Goal: Transaction & Acquisition: Purchase product/service

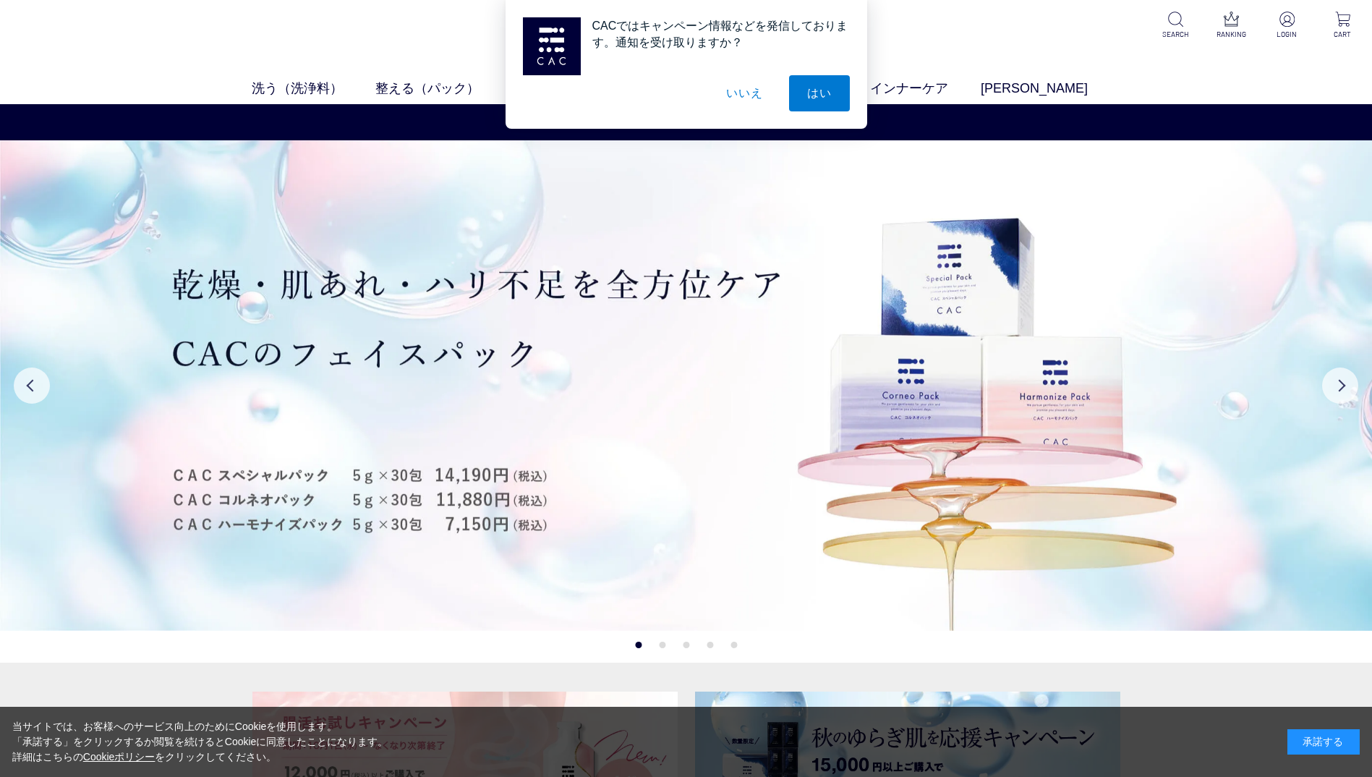
click at [737, 83] on button "いいえ" at bounding box center [744, 93] width 72 height 36
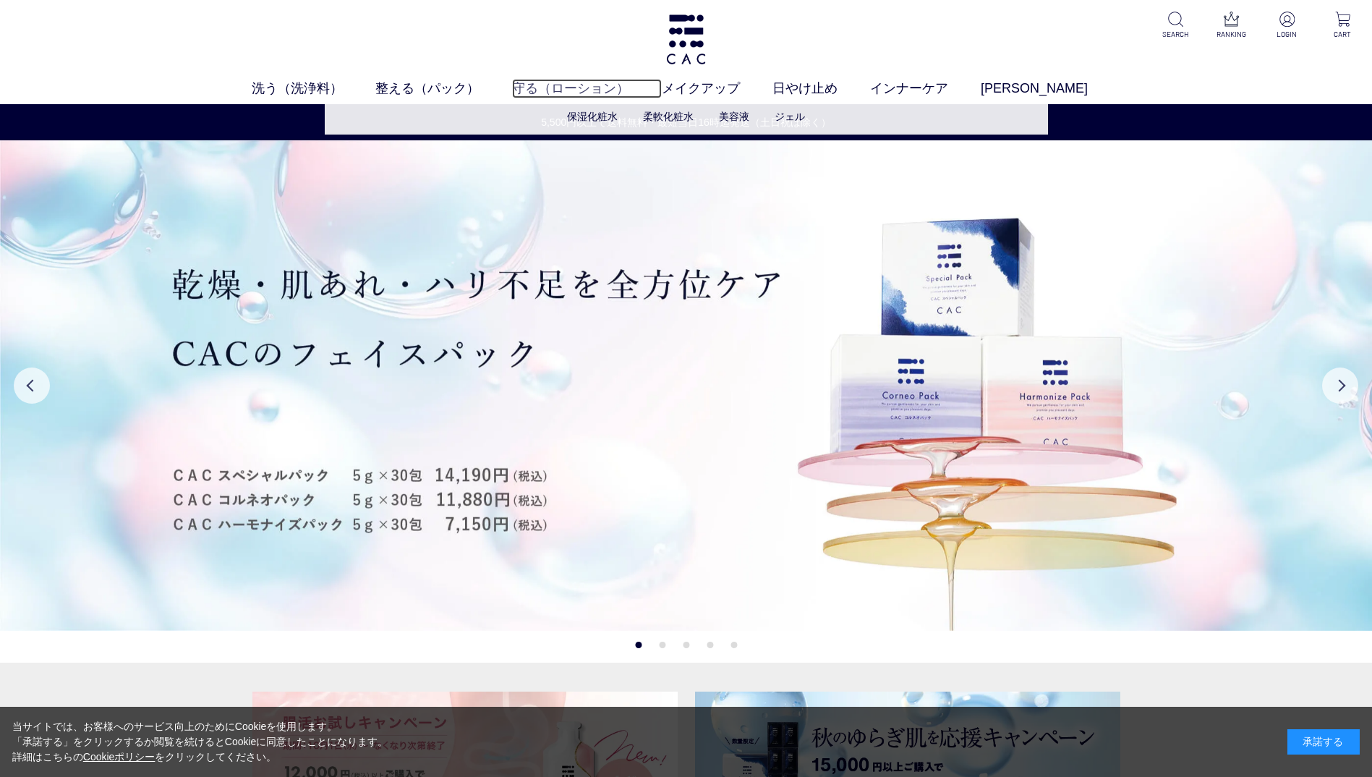
click at [583, 90] on link "守る（ローション）" at bounding box center [587, 89] width 150 height 20
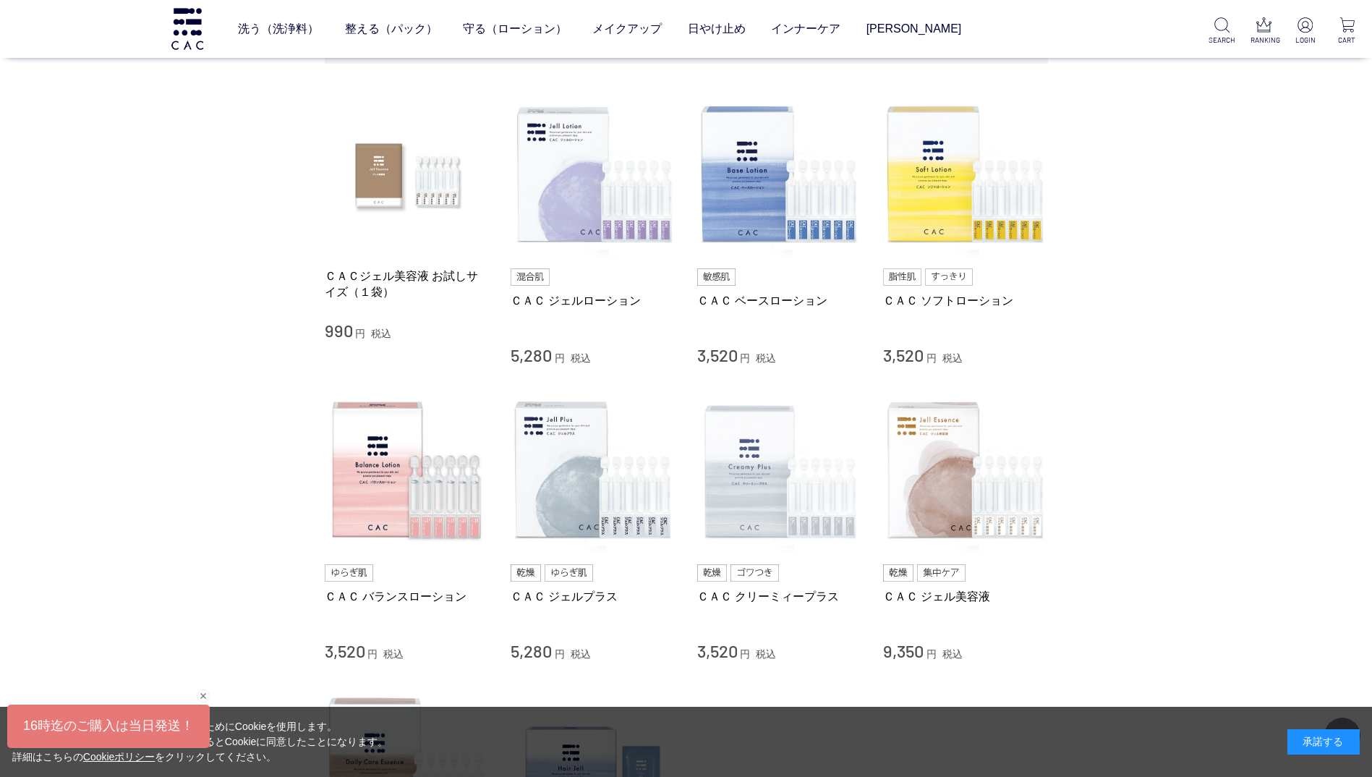
scroll to position [289, 0]
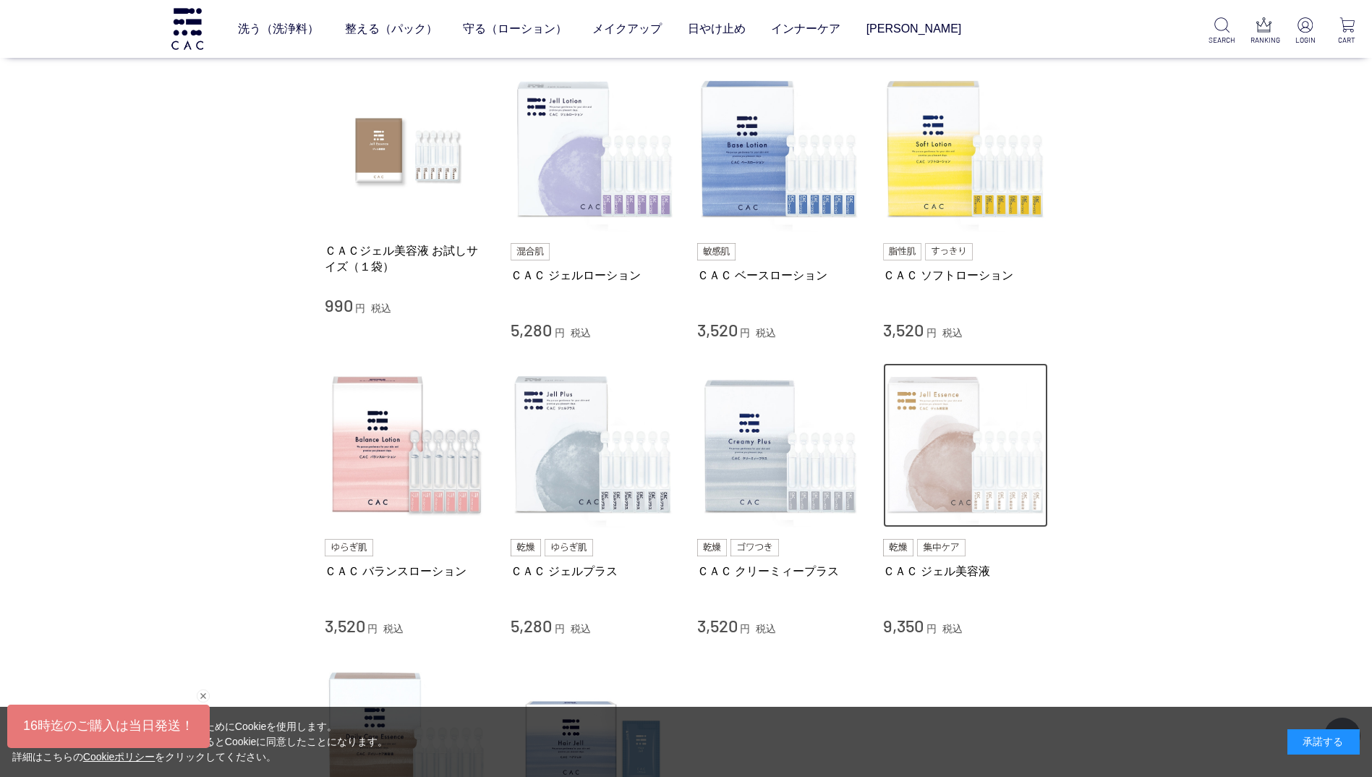
click at [962, 443] on img at bounding box center [965, 445] width 165 height 165
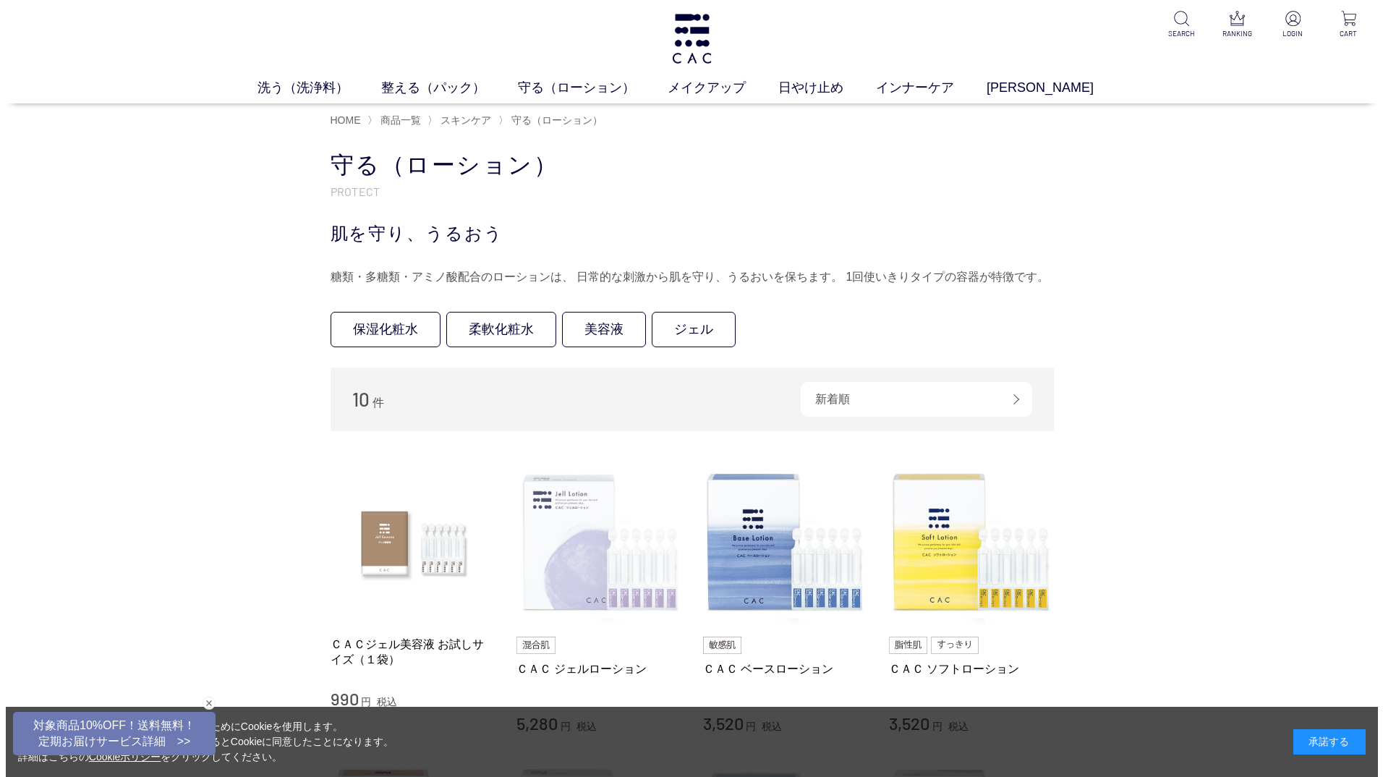
scroll to position [0, 0]
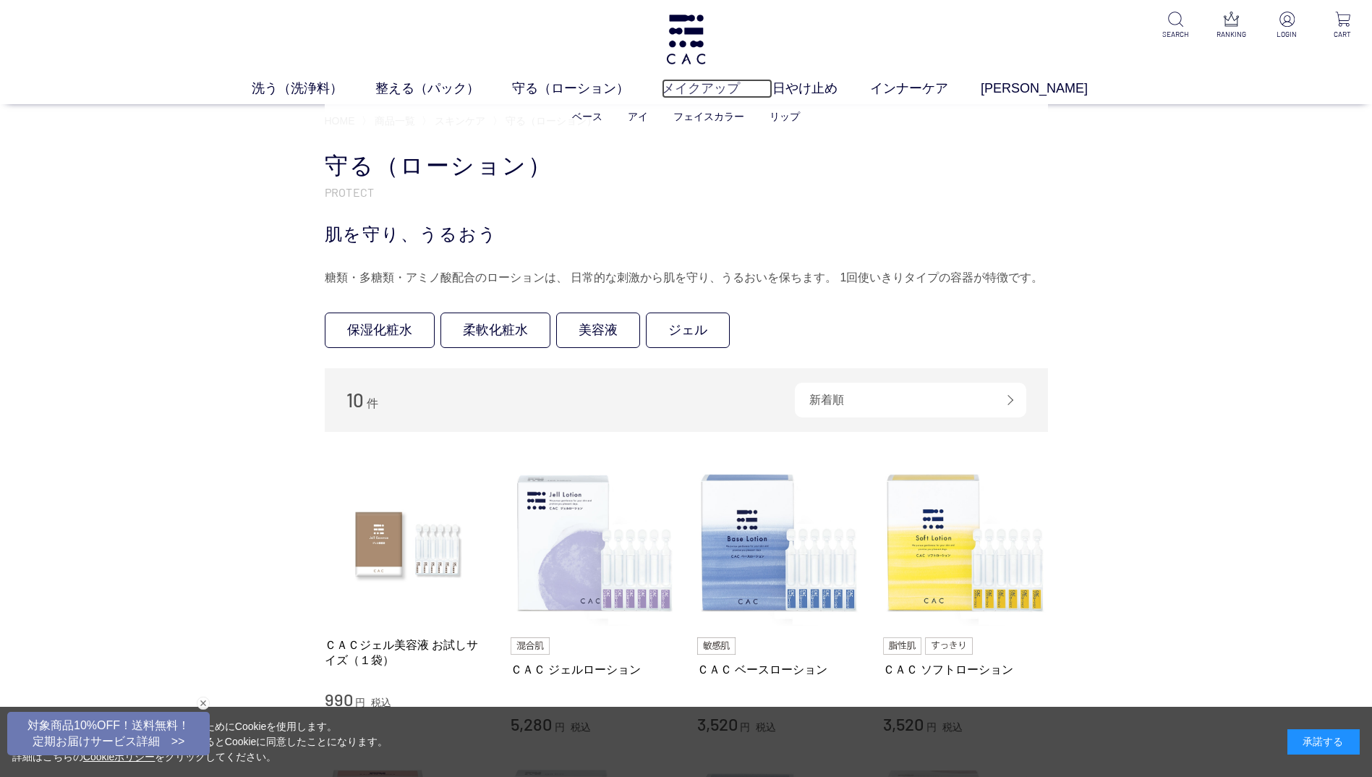
click at [723, 94] on link "メイクアップ" at bounding box center [717, 89] width 111 height 20
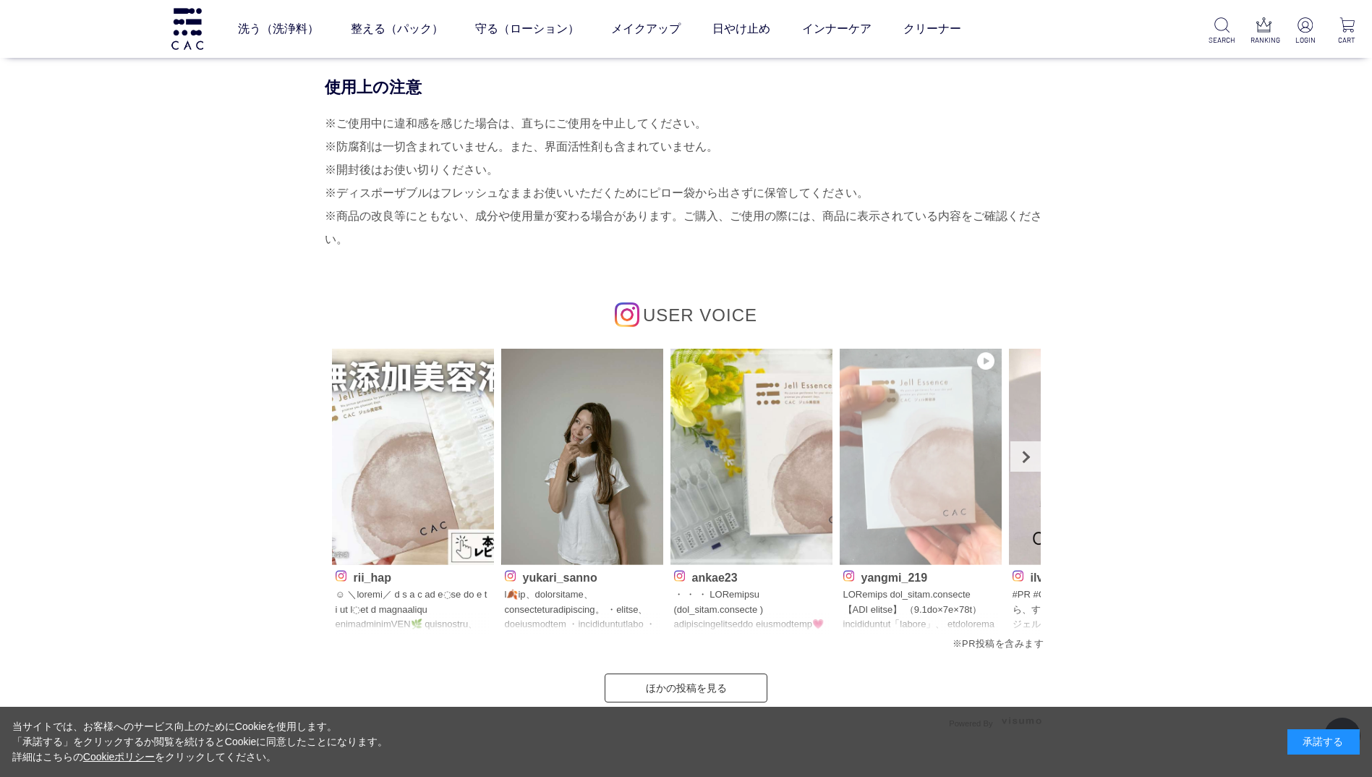
scroll to position [7379, 0]
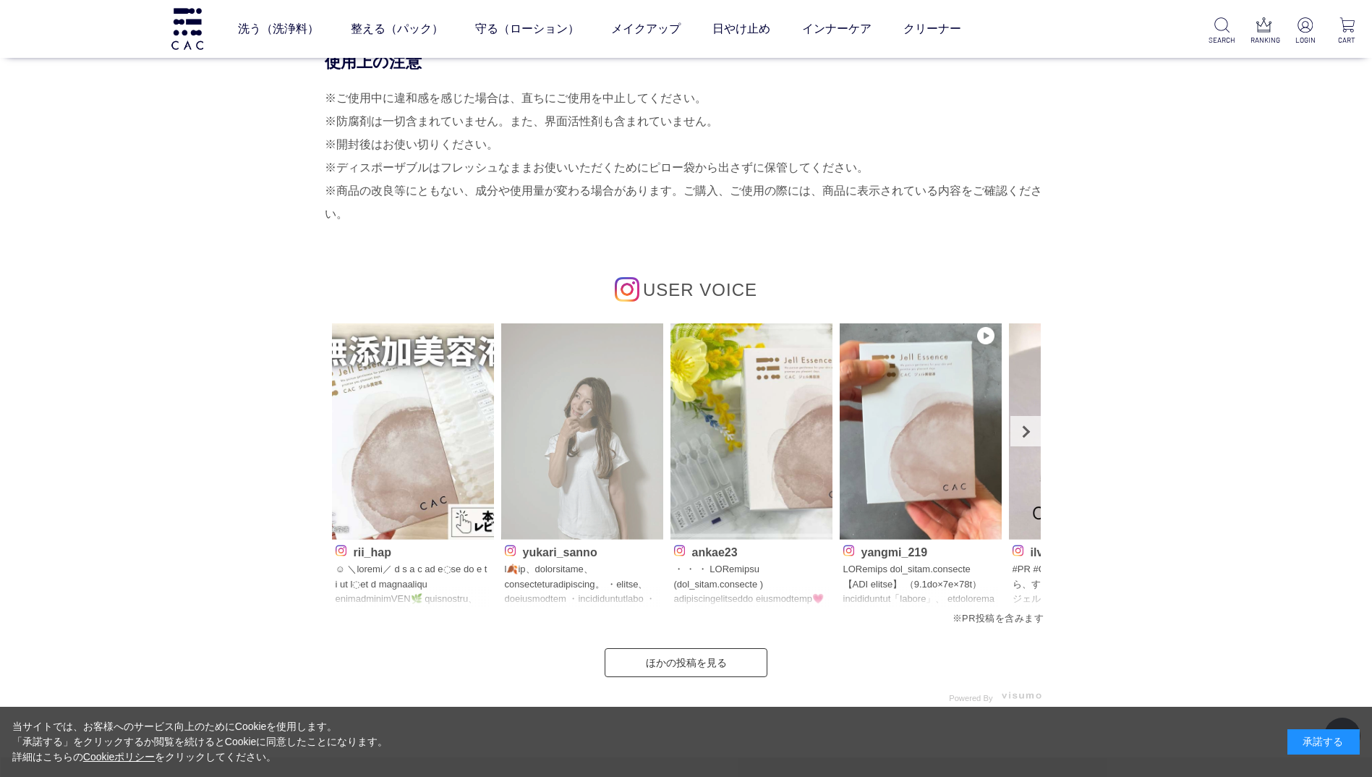
click at [587, 515] on img at bounding box center [582, 431] width 162 height 216
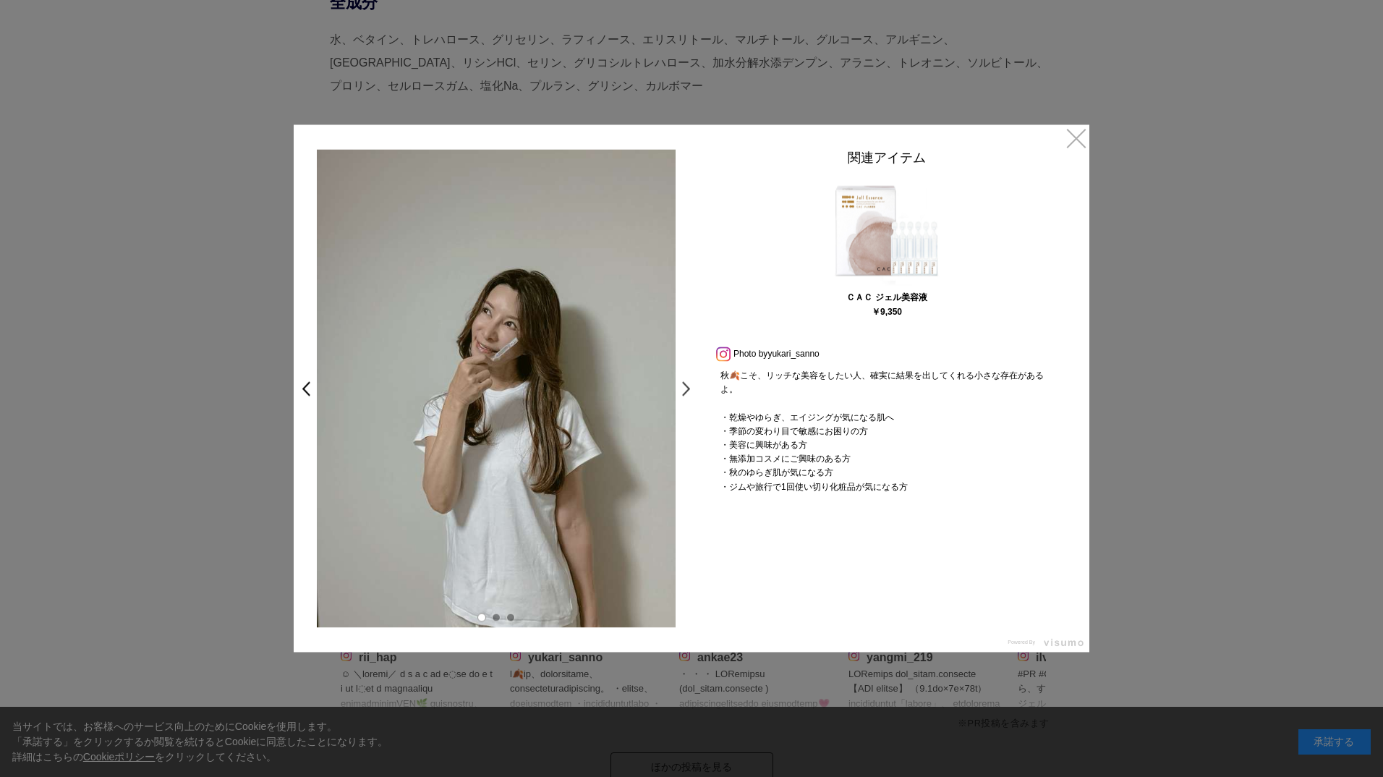
click at [686, 385] on link ">" at bounding box center [690, 388] width 20 height 26
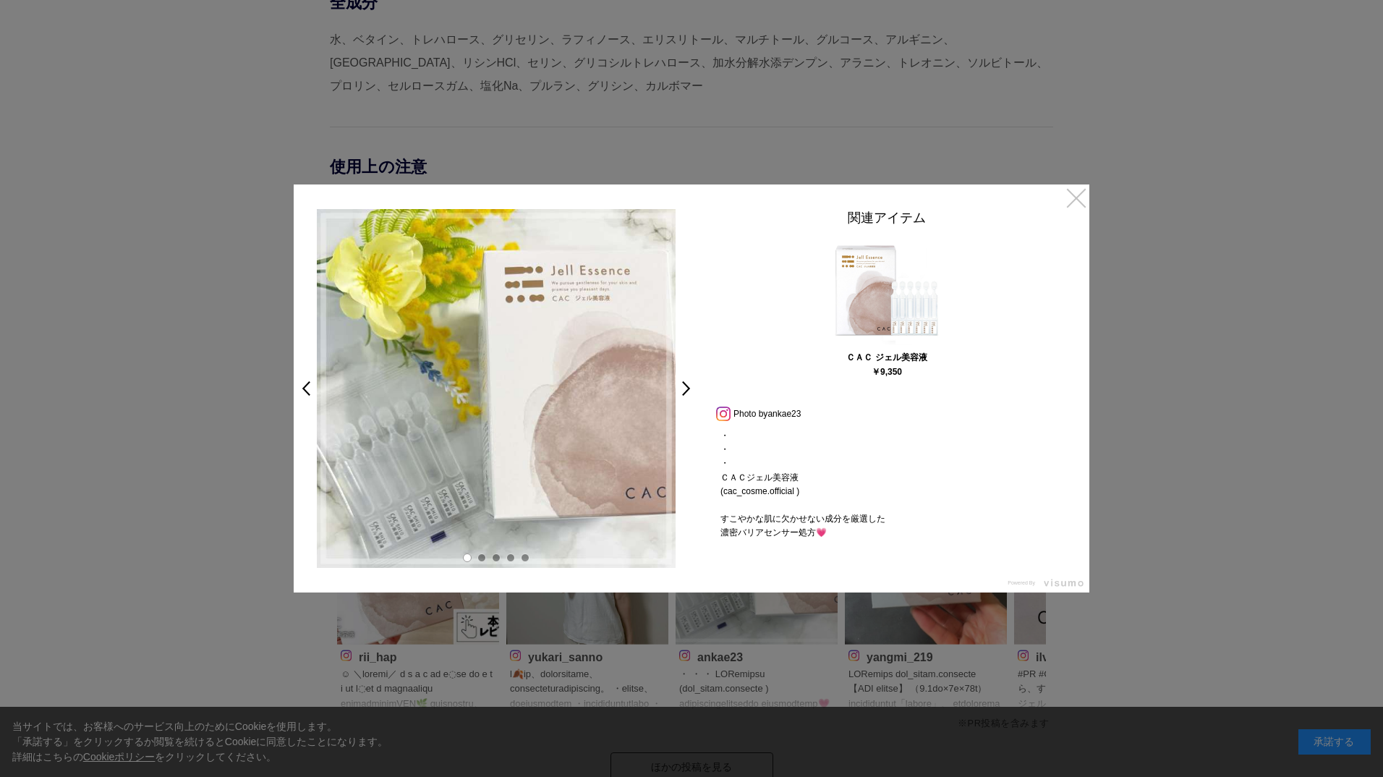
click at [1083, 199] on link "×" at bounding box center [1076, 197] width 26 height 26
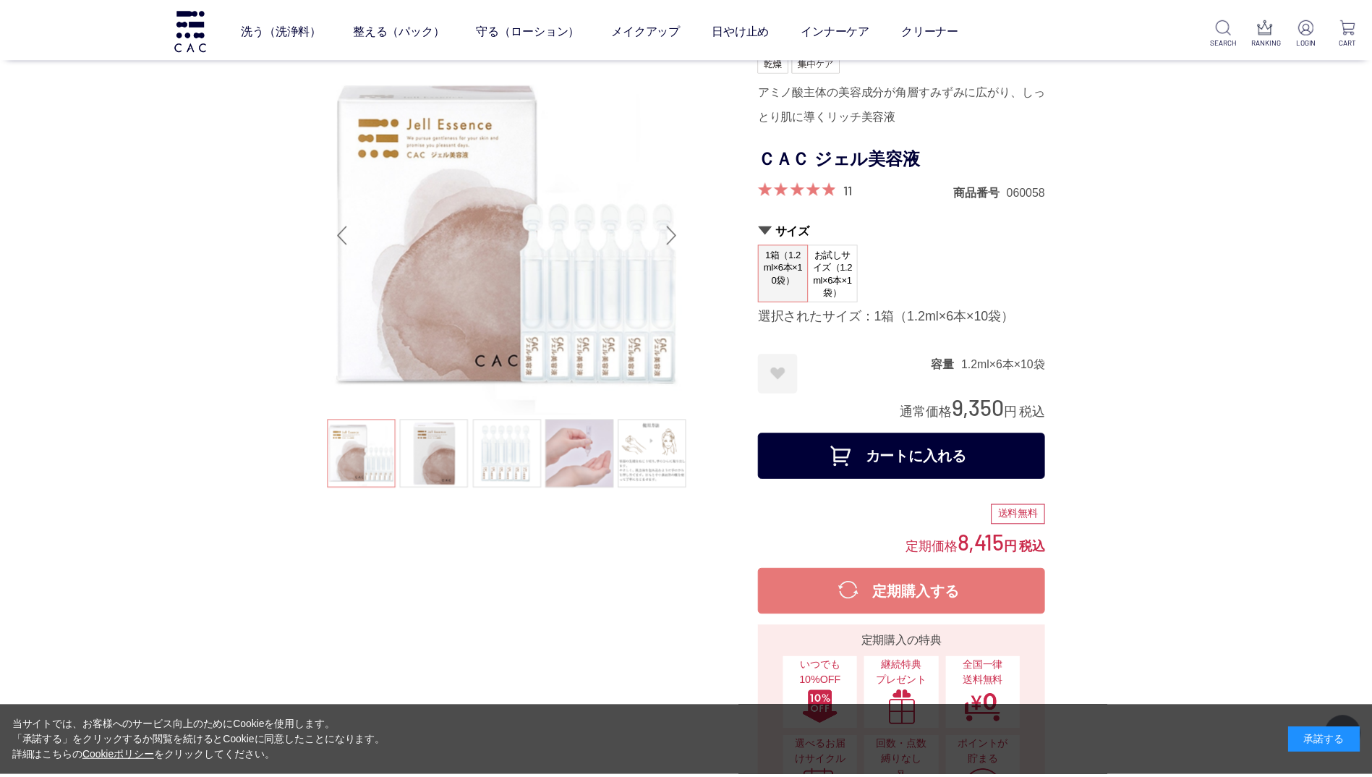
scroll to position [7379, 0]
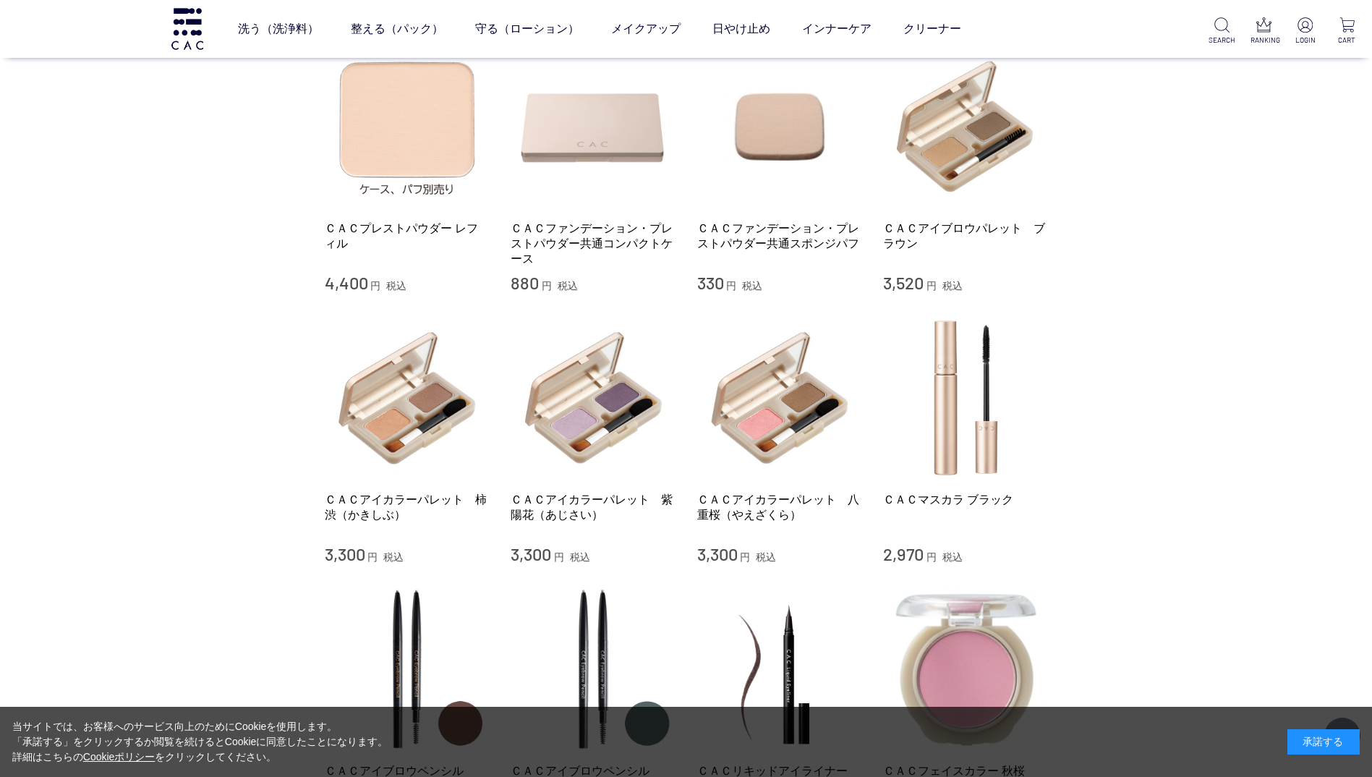
scroll to position [651, 0]
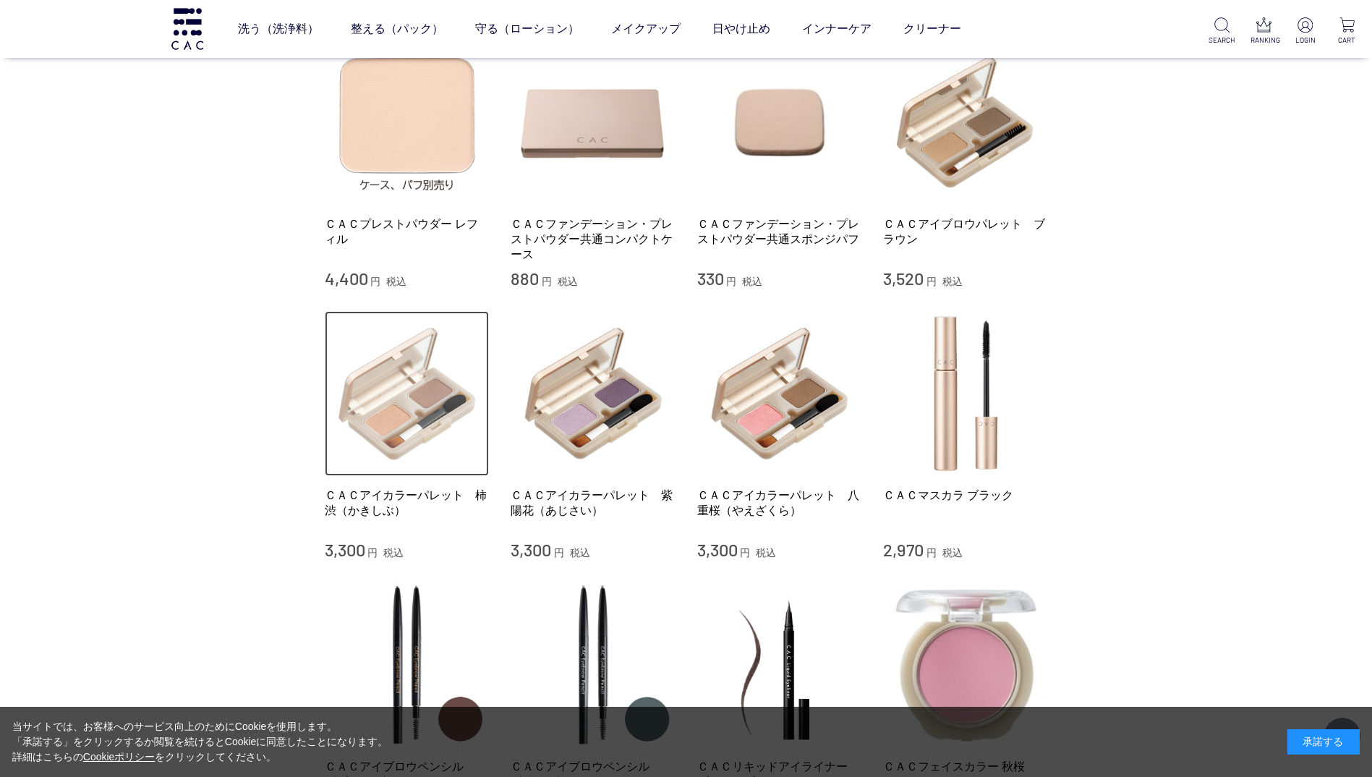
click at [420, 399] on img at bounding box center [407, 393] width 165 height 165
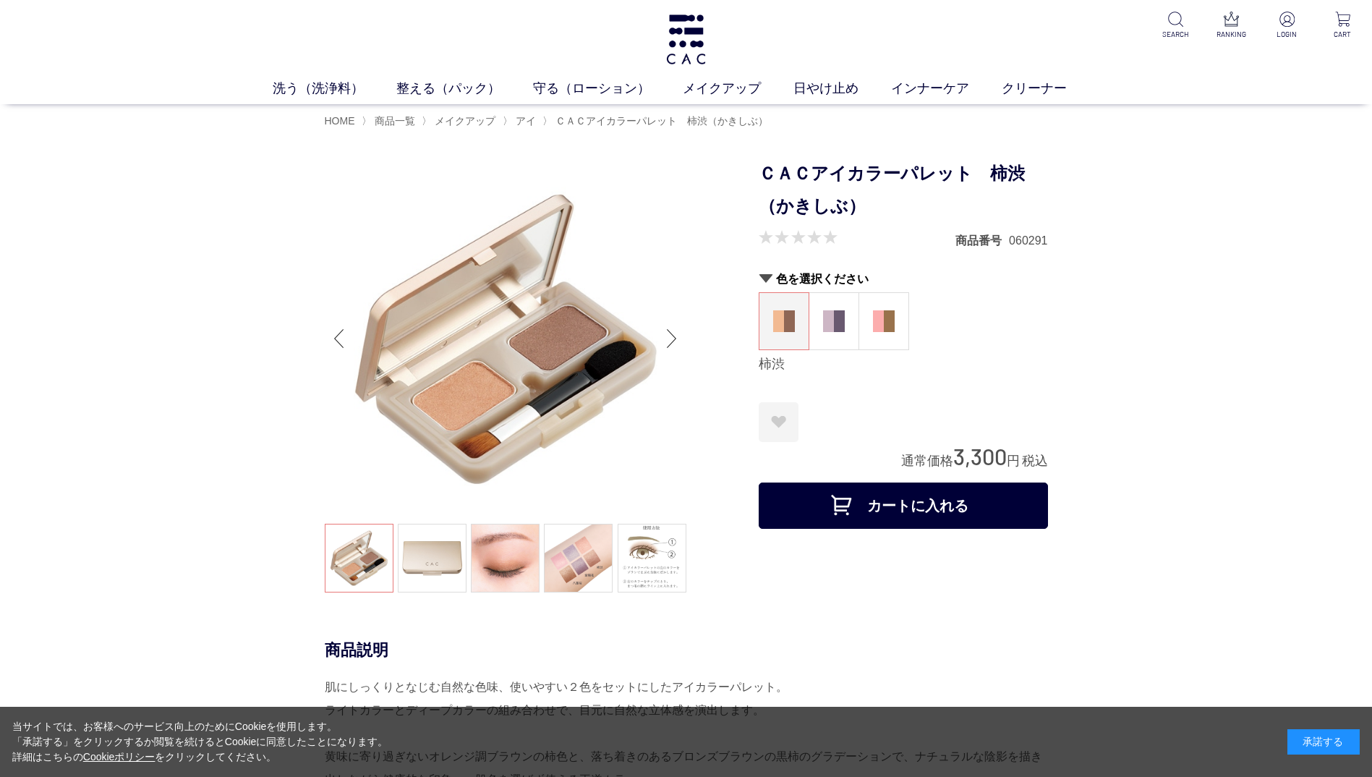
scroll to position [72, 0]
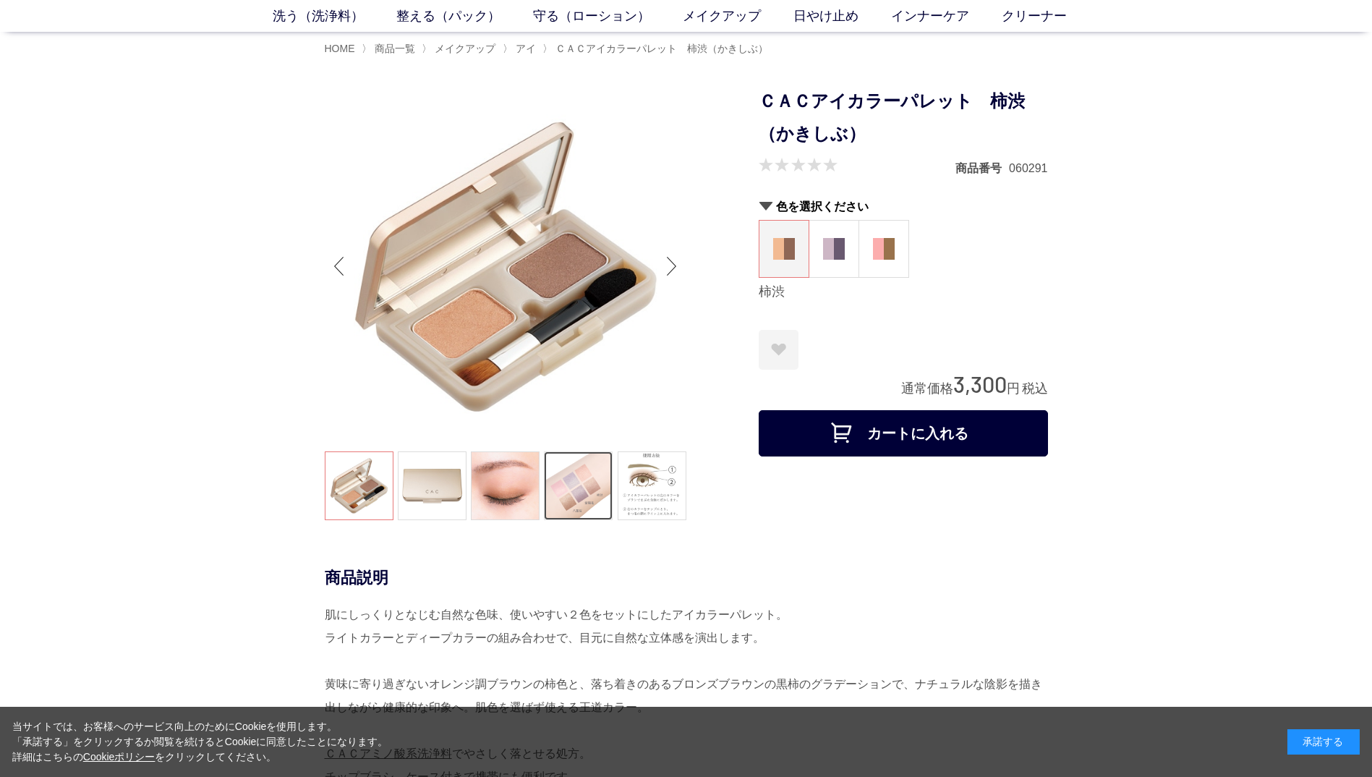
click at [572, 479] on link at bounding box center [578, 485] width 69 height 69
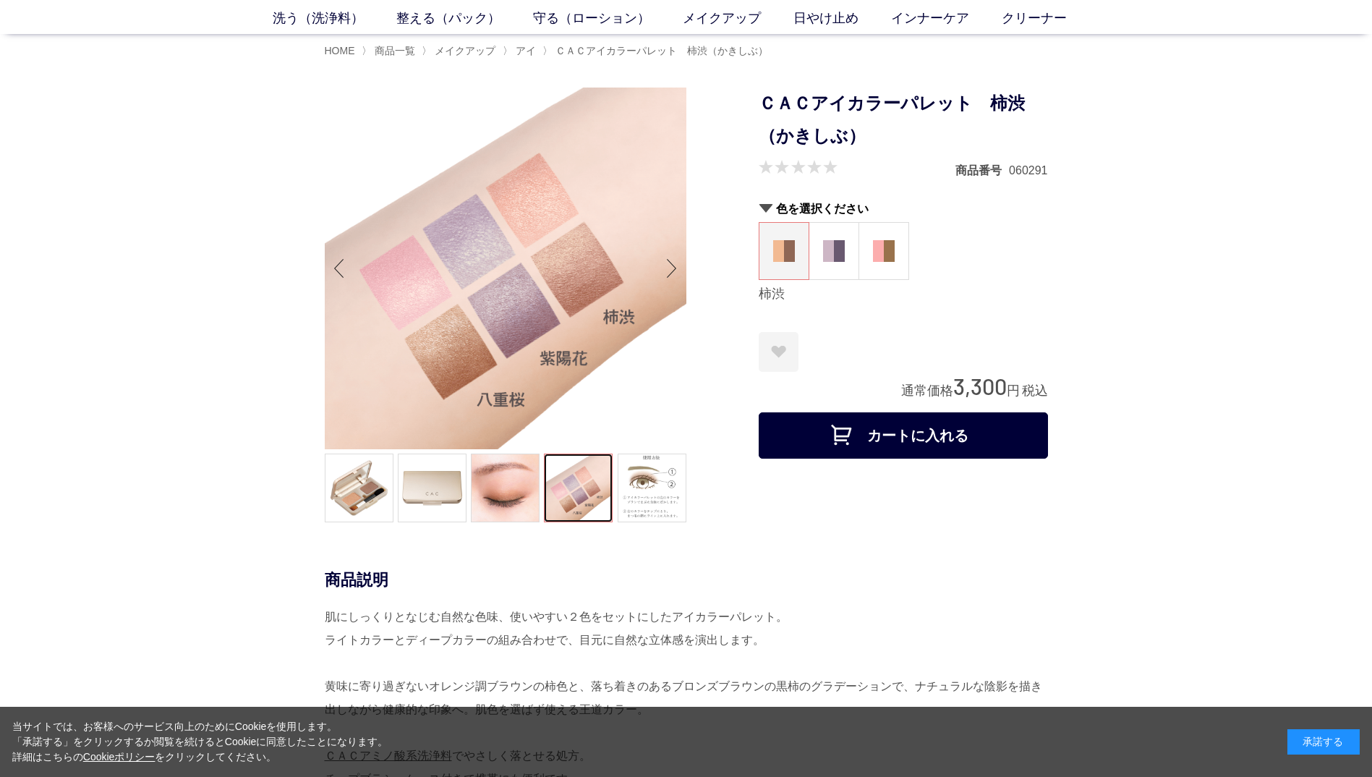
scroll to position [0, 0]
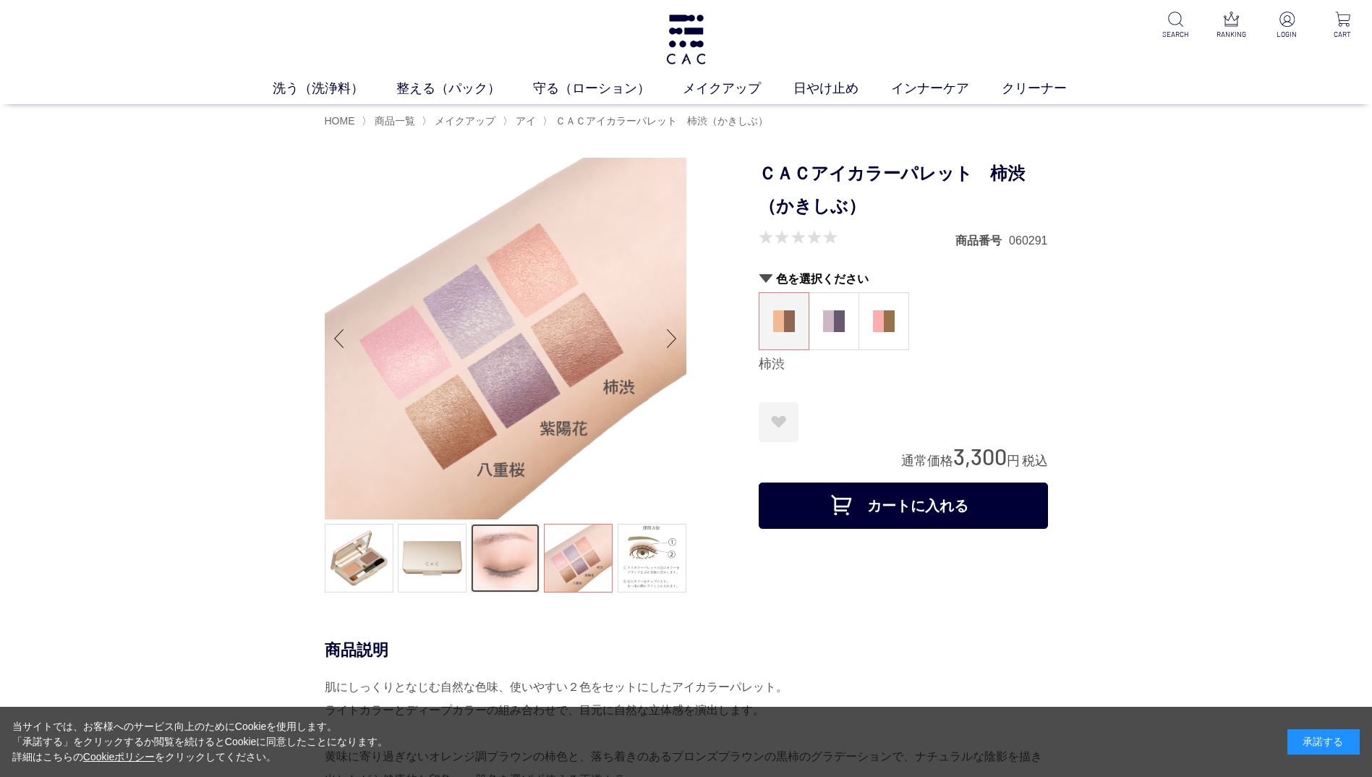
click at [516, 556] on link at bounding box center [505, 558] width 69 height 69
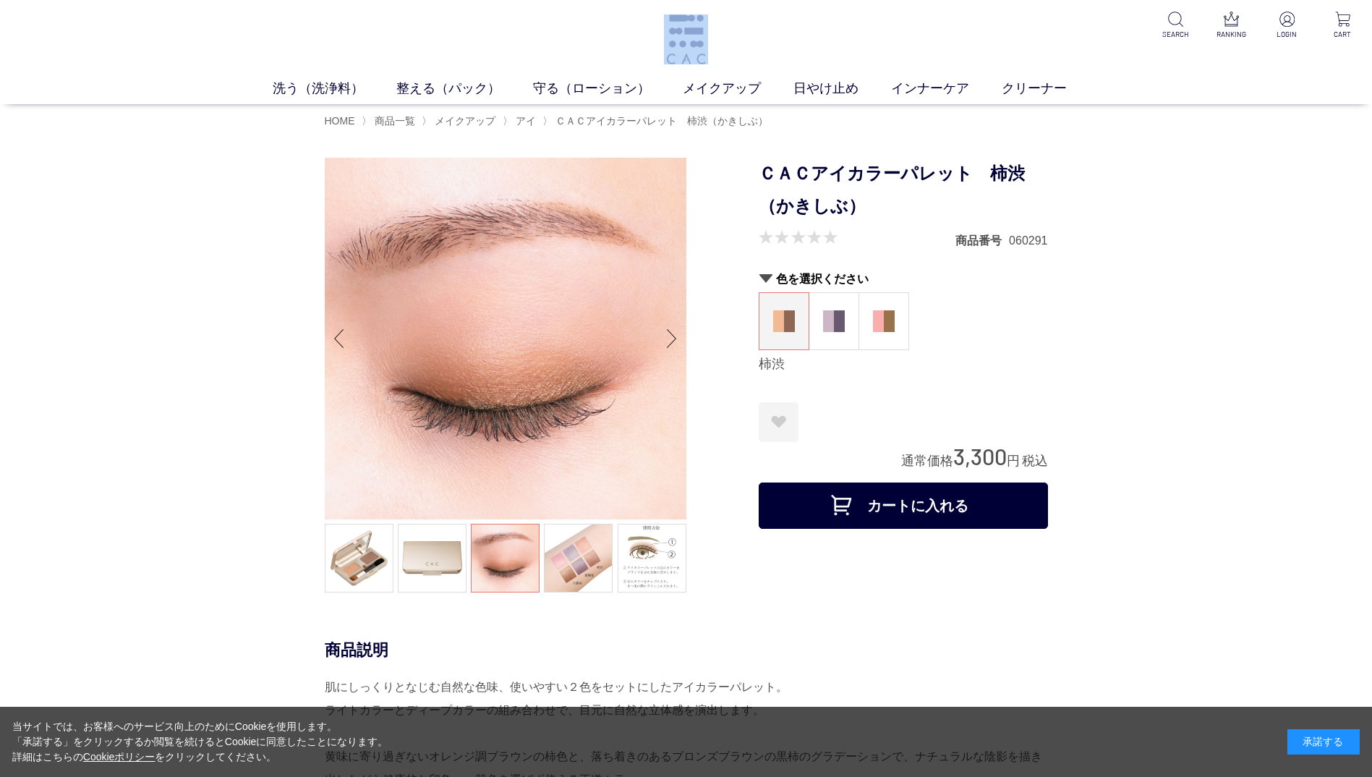
drag, startPoint x: 19, startPoint y: 59, endPoint x: 110, endPoint y: 39, distance: 93.2
click at [85, 47] on div "洗う（洗浄料） 液体洗浄料 パウダー洗浄料 泡洗顔料 グッズ 整える（パック） フェイスパック ヘアパック 守る（ローション） 保湿化粧水 柔軟化粧水 美容液…" at bounding box center [686, 52] width 1372 height 104
